Goal: Task Accomplishment & Management: Complete application form

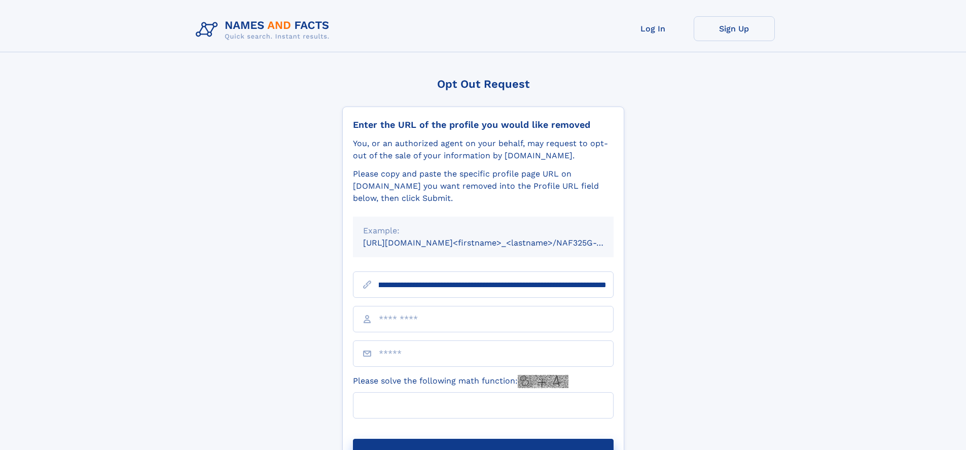
scroll to position [0, 142]
type input "**********"
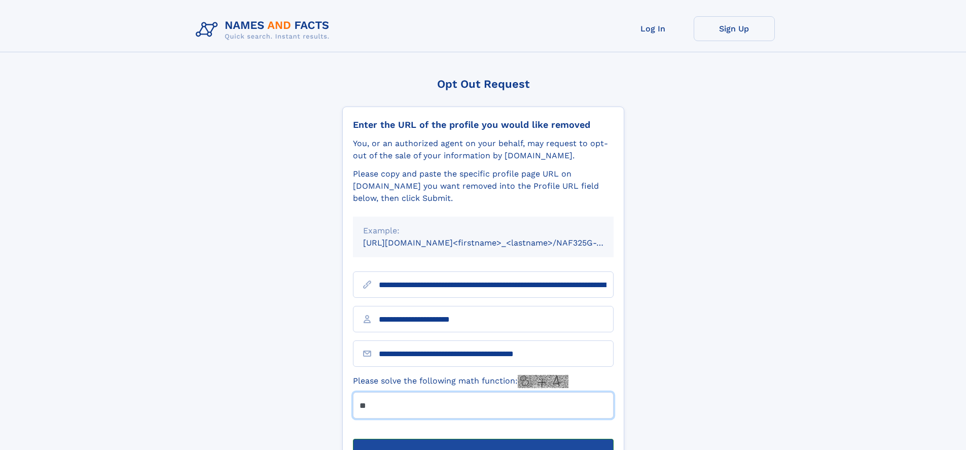
type input "**"
click at [483, 439] on button "Submit Opt Out Request" at bounding box center [483, 455] width 261 height 32
